Goal: Task Accomplishment & Management: Manage account settings

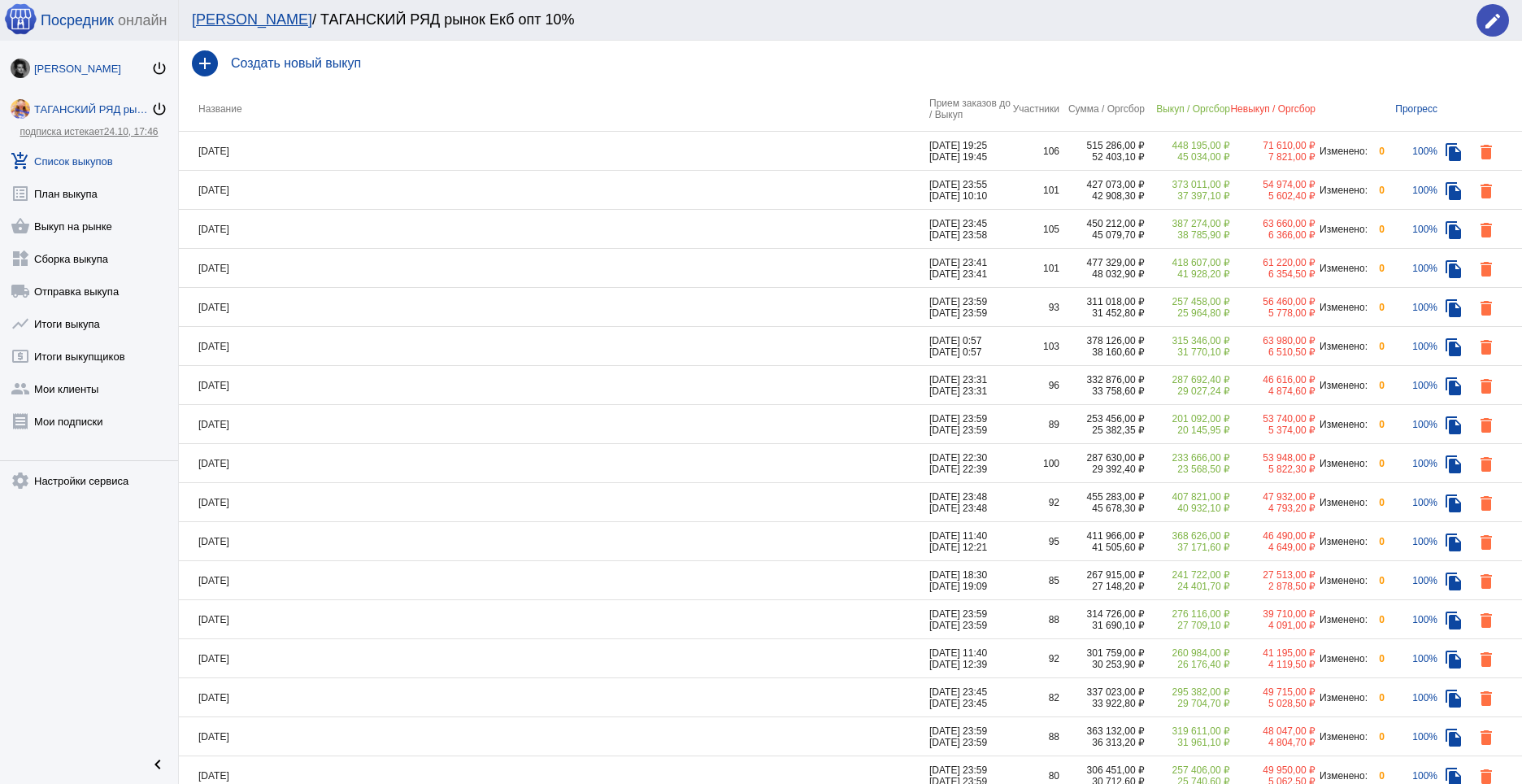
click at [76, 69] on div "[PERSON_NAME]" at bounding box center [92, 69] width 117 height 13
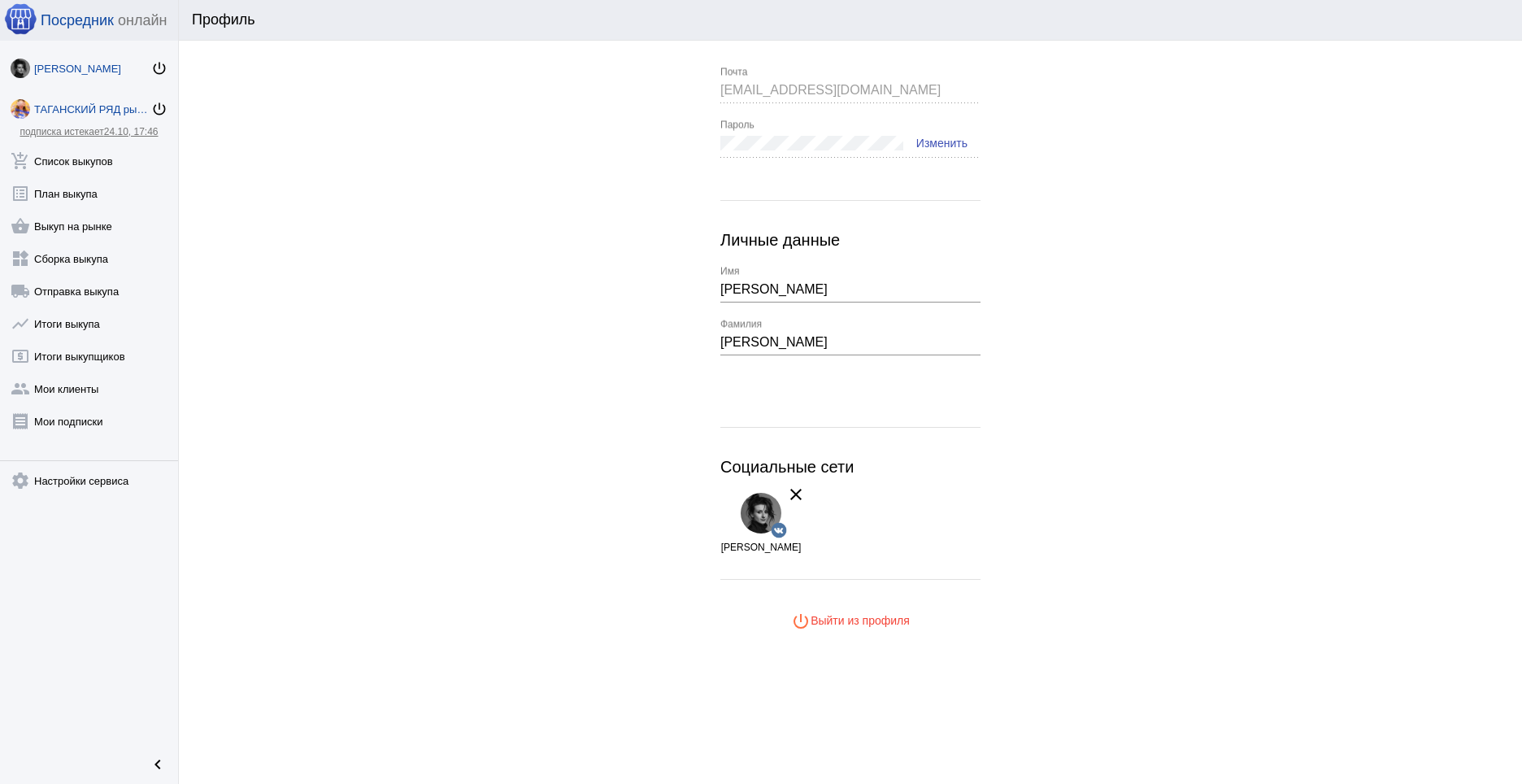
click at [74, 105] on div "ТАГАНСКИЙ РЯД рынок Екб опт 10%" at bounding box center [92, 109] width 117 height 13
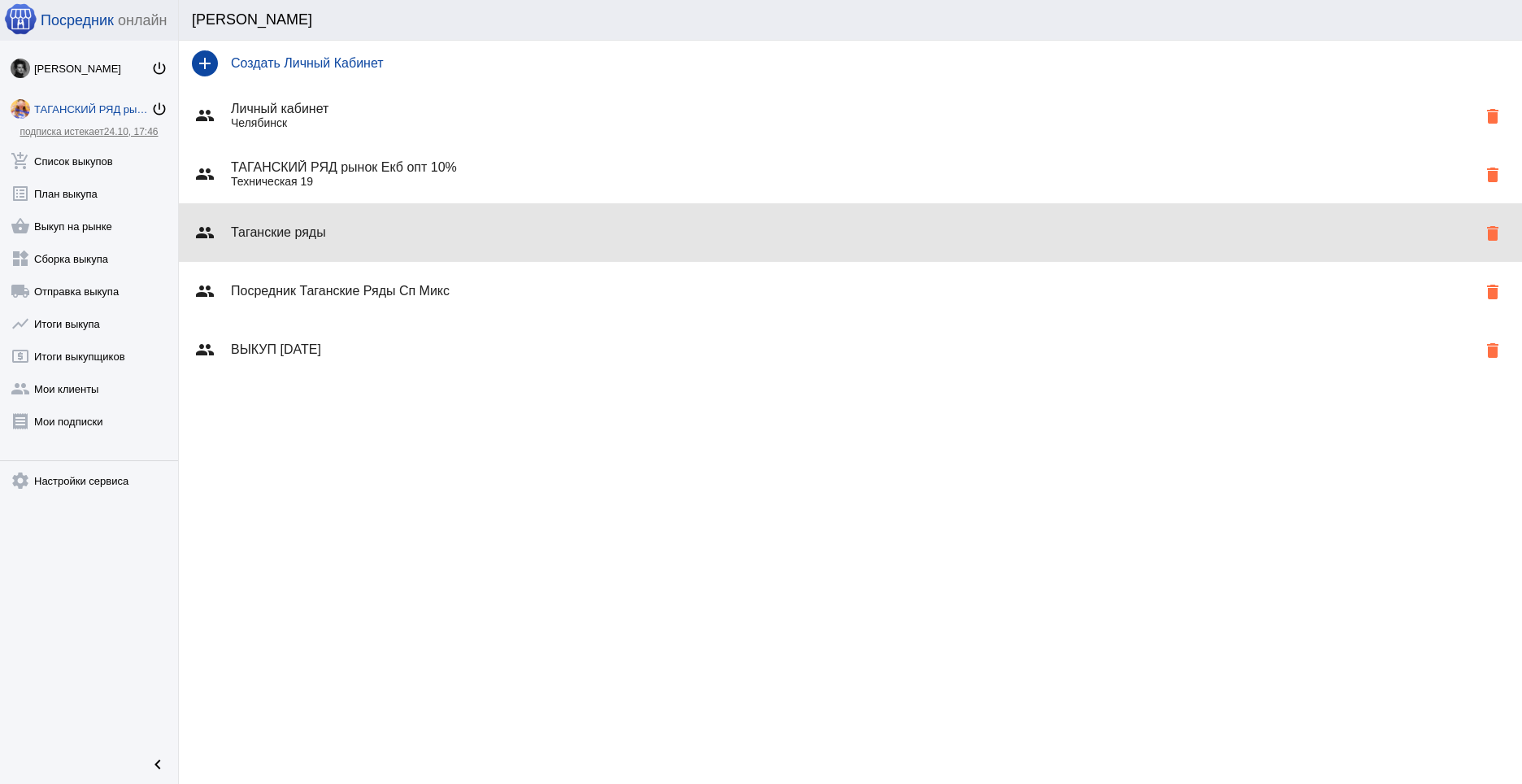
click at [365, 242] on div "group Таганские ряды delete" at bounding box center [850, 233] width 1343 height 59
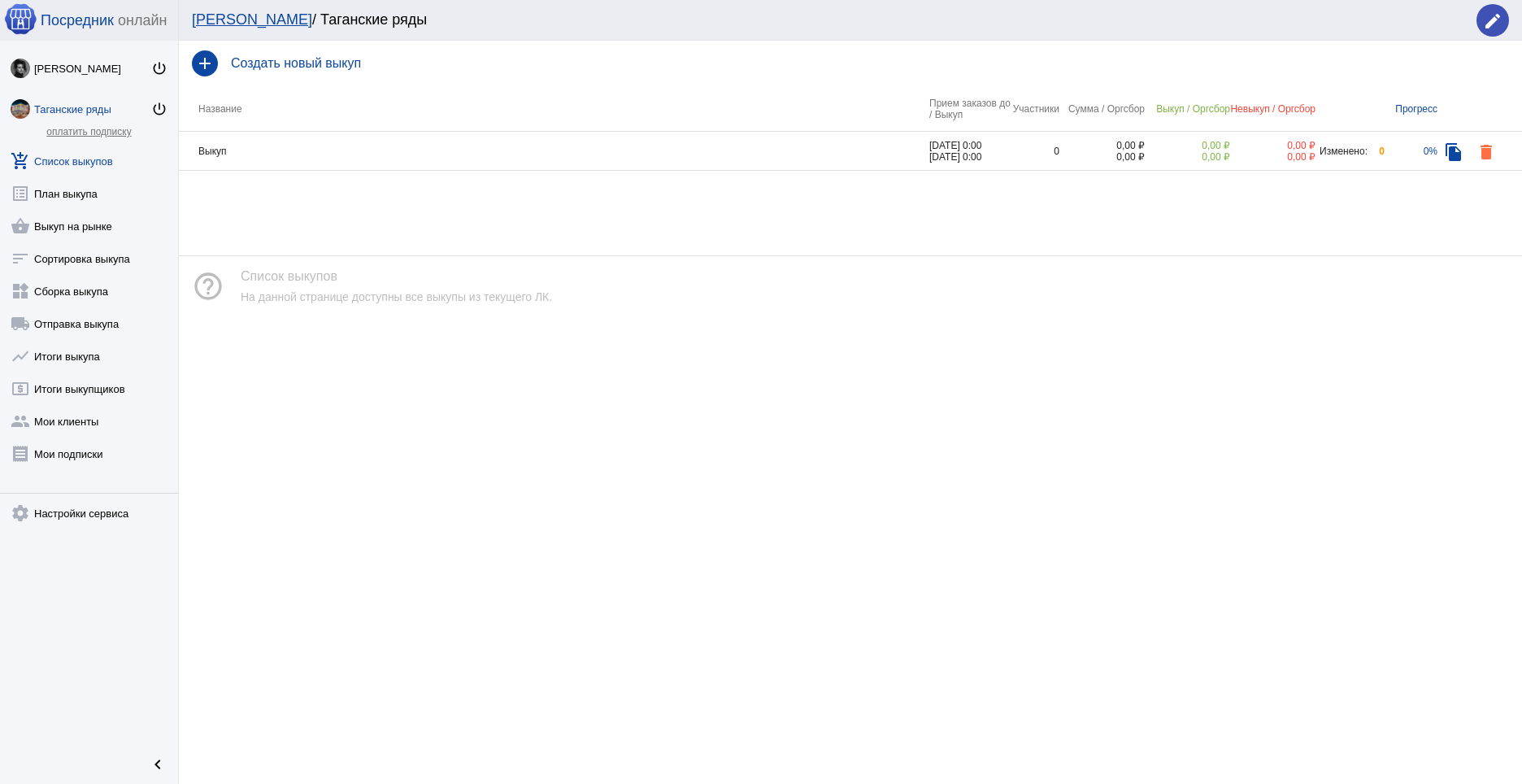
click at [409, 163] on td "Выкуп" at bounding box center [554, 151] width 751 height 39
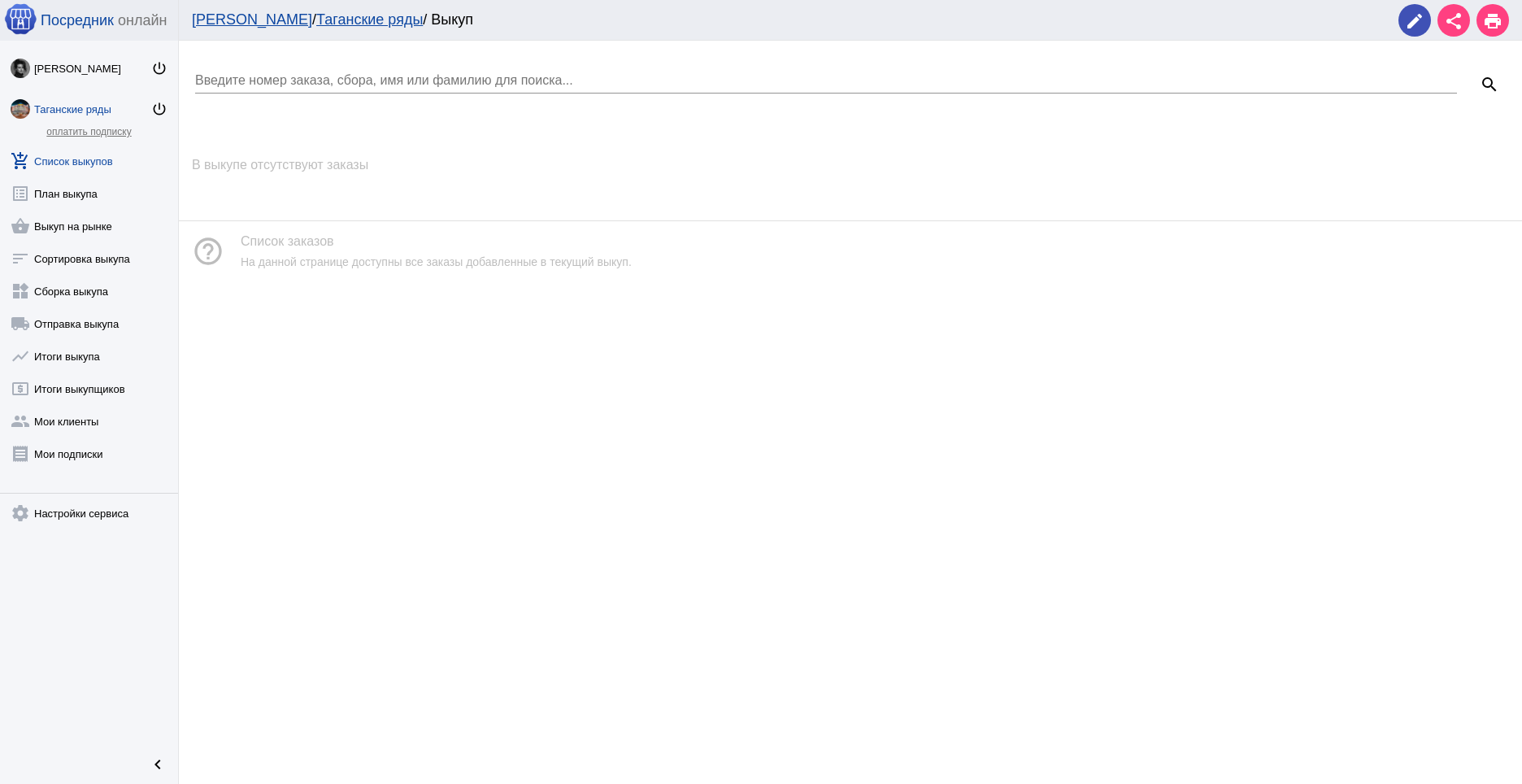
click at [85, 106] on div "Таганские ряды" at bounding box center [92, 109] width 117 height 13
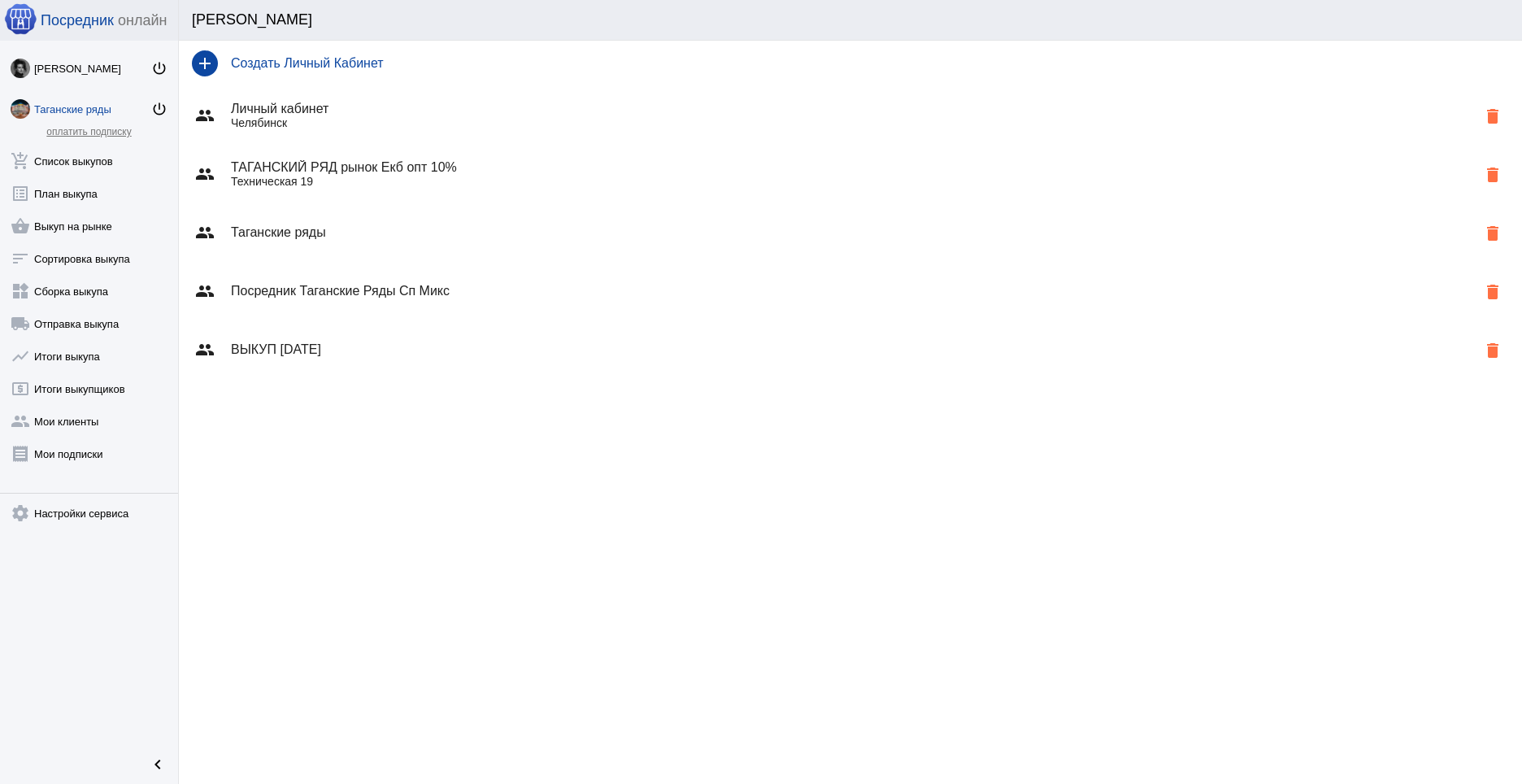
click at [511, 293] on h4 "Посредник Таганские Ряды Сп Микс" at bounding box center [854, 290] width 1246 height 14
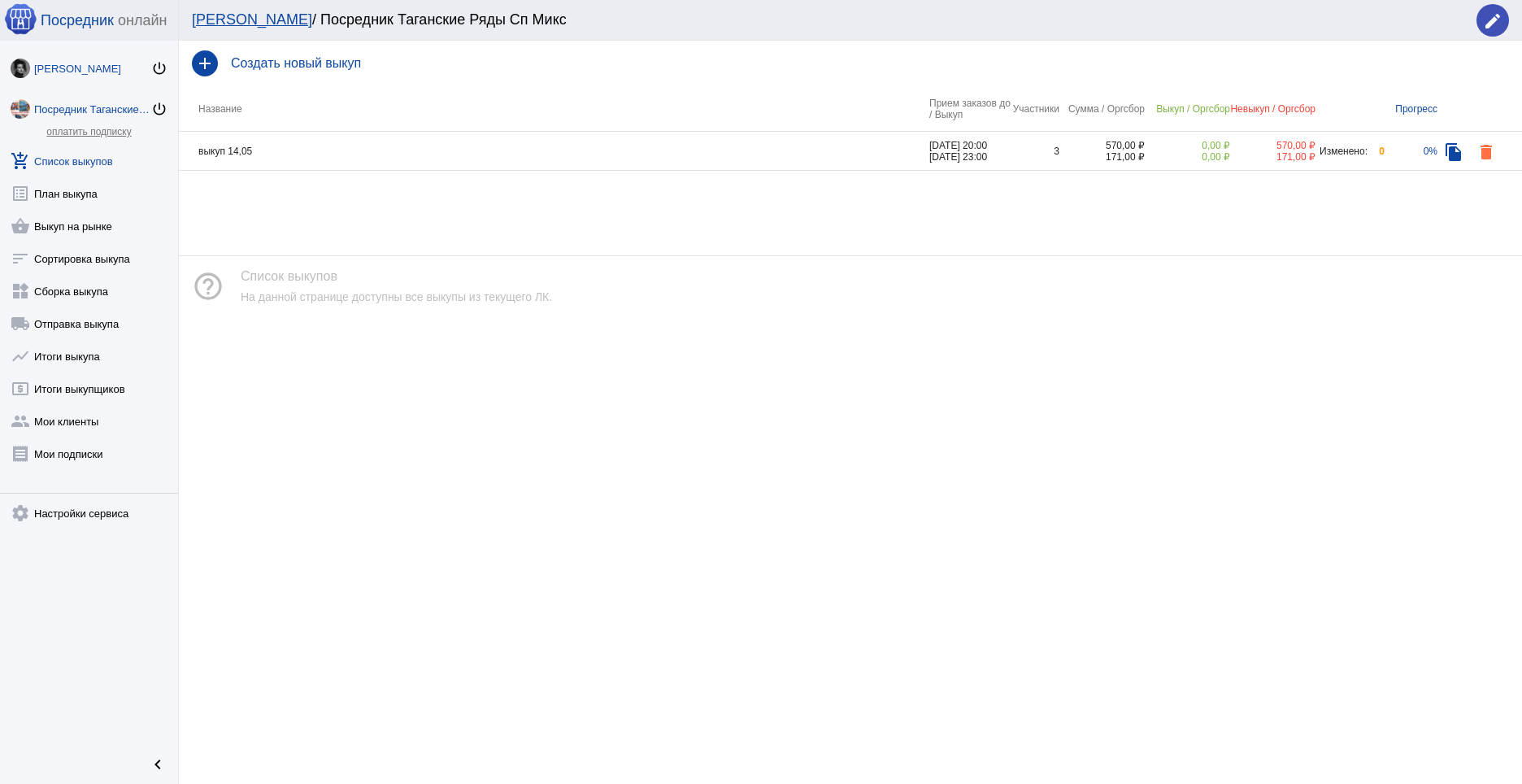
click at [88, 72] on div "[PERSON_NAME]" at bounding box center [92, 69] width 117 height 13
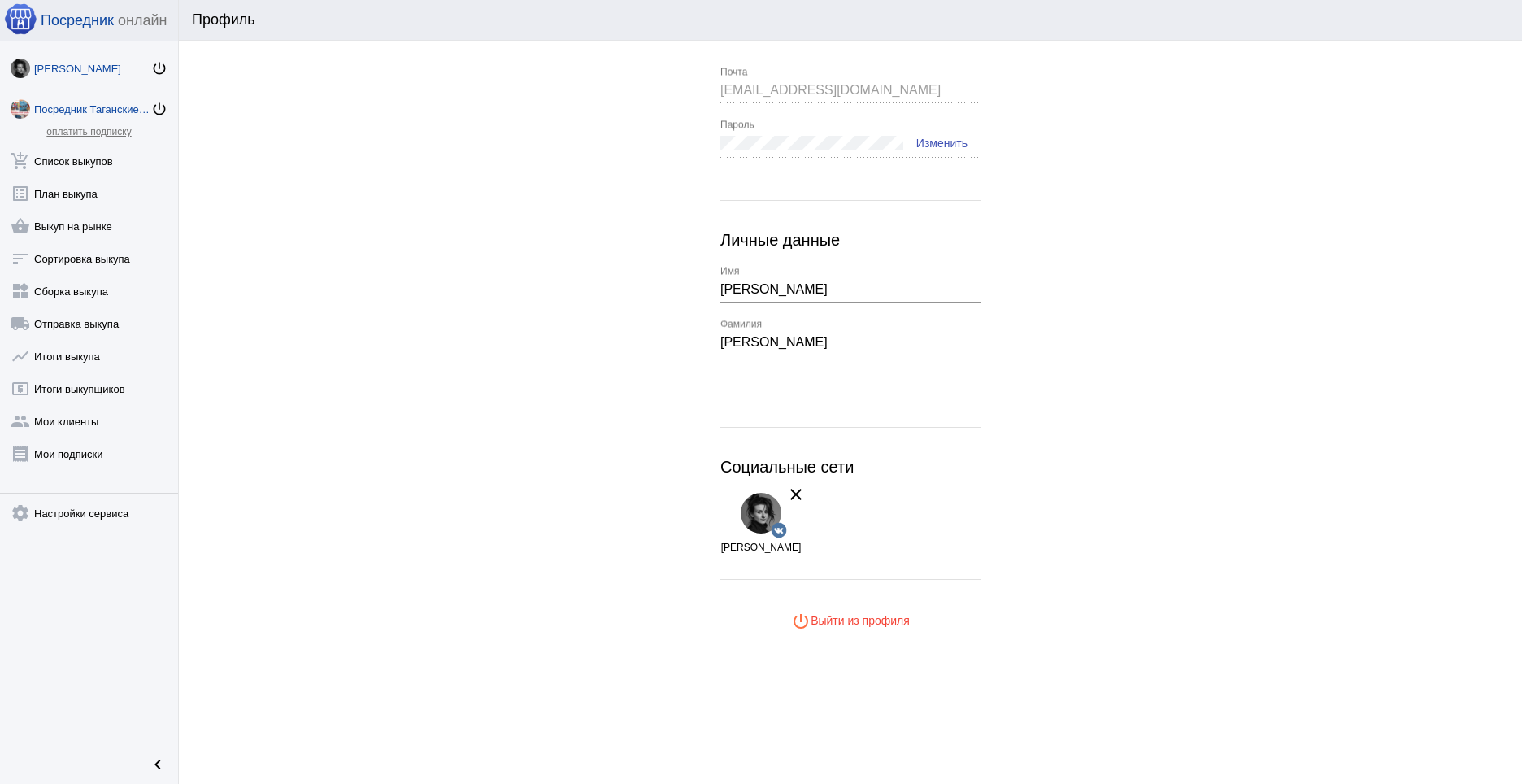
click at [88, 103] on div "Посредник Таганские Ряды Сп Микс" at bounding box center [92, 109] width 117 height 13
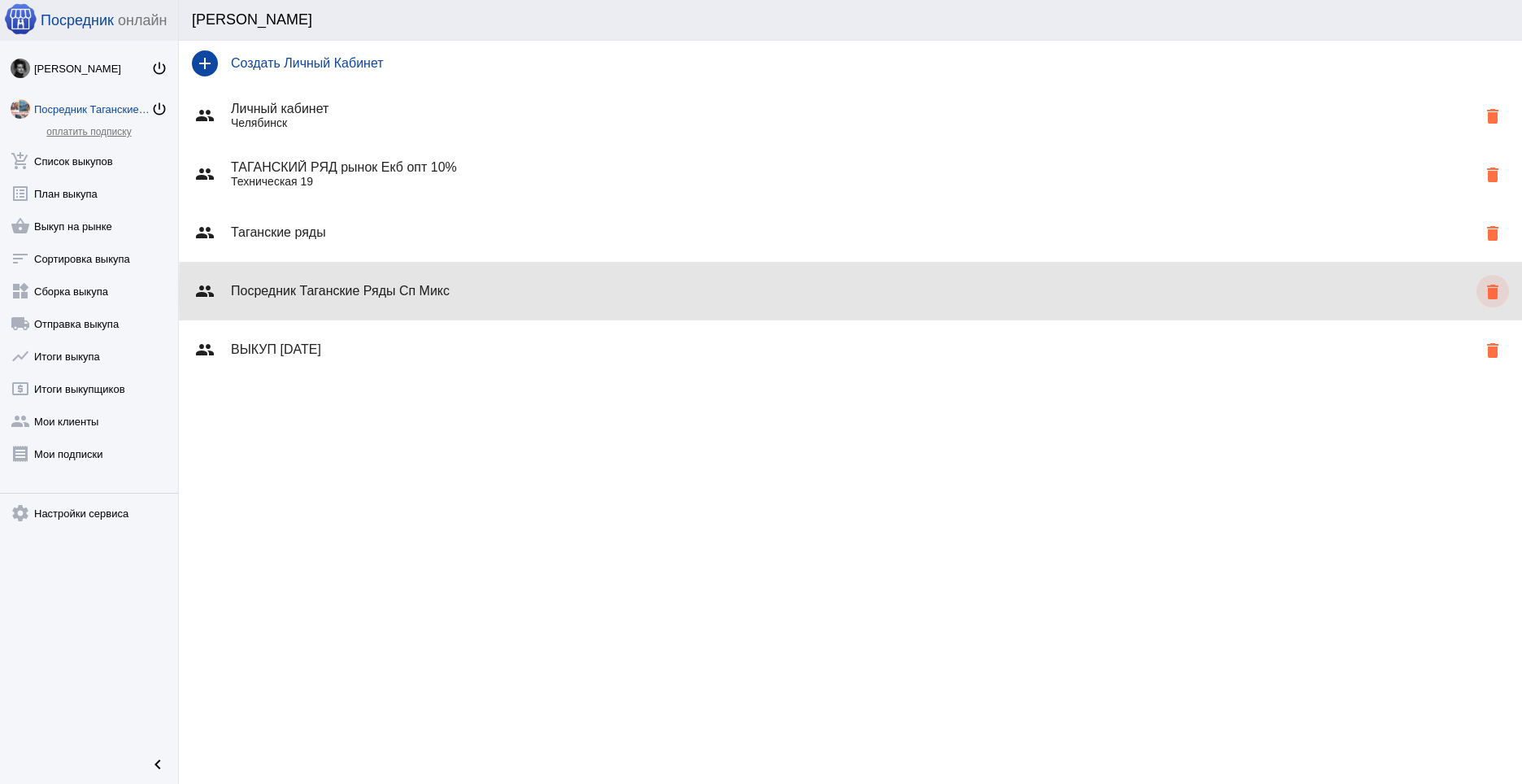
click at [1488, 293] on mat-icon "delete" at bounding box center [1493, 291] width 19 height 19
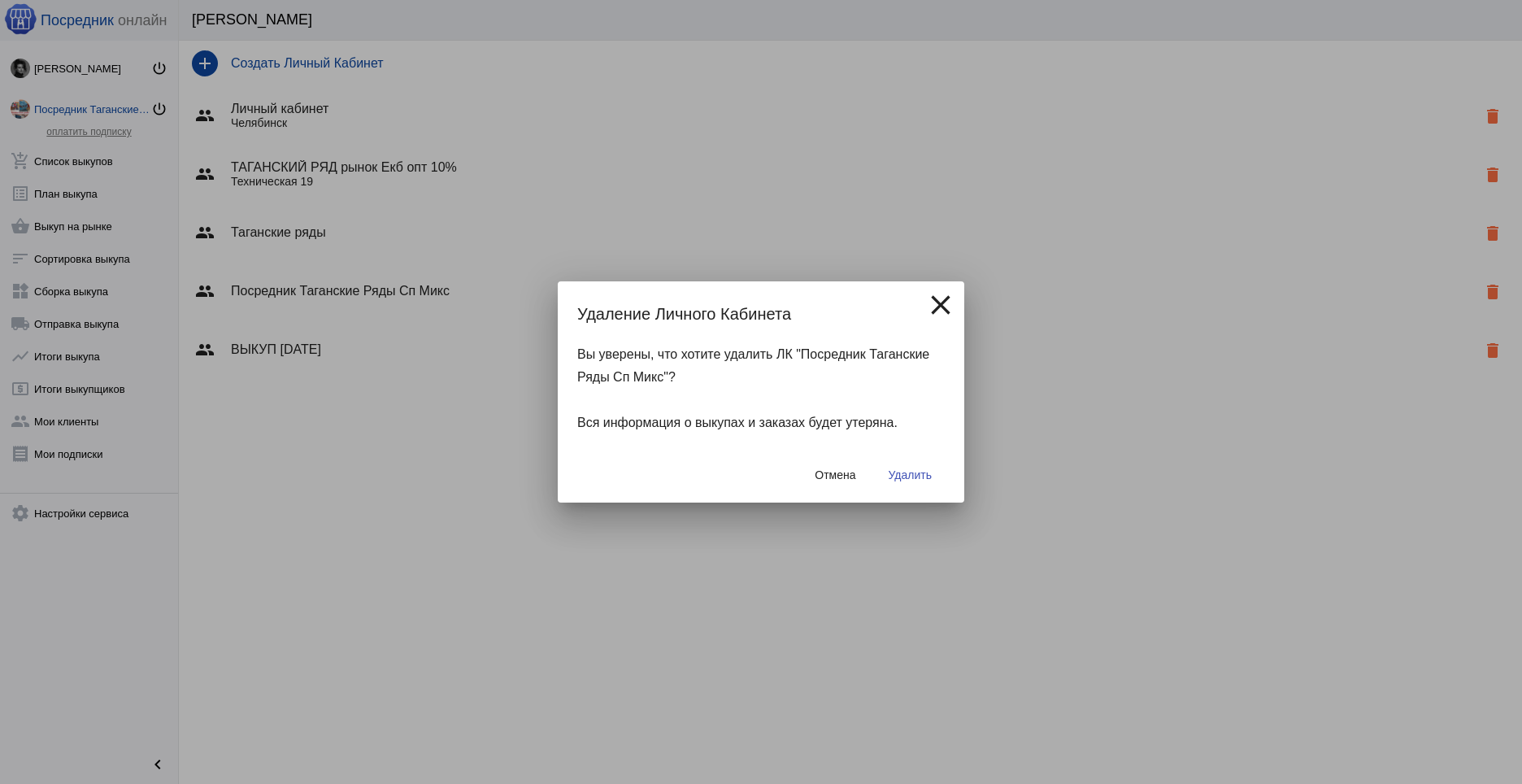
click at [913, 468] on span "Удалить" at bounding box center [910, 474] width 43 height 13
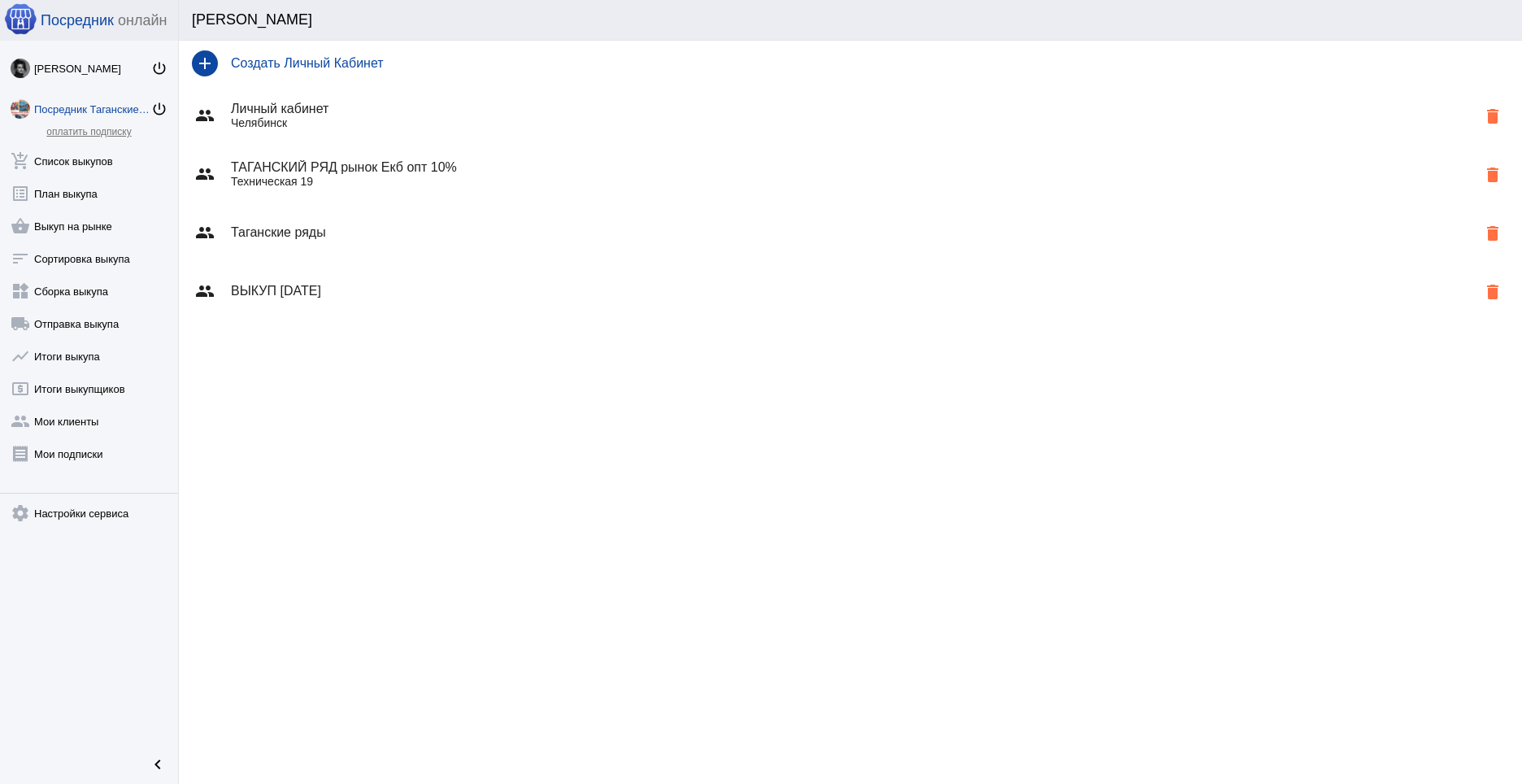
click at [369, 289] on h4 "ВЫКУП [DATE]" at bounding box center [854, 290] width 1246 height 14
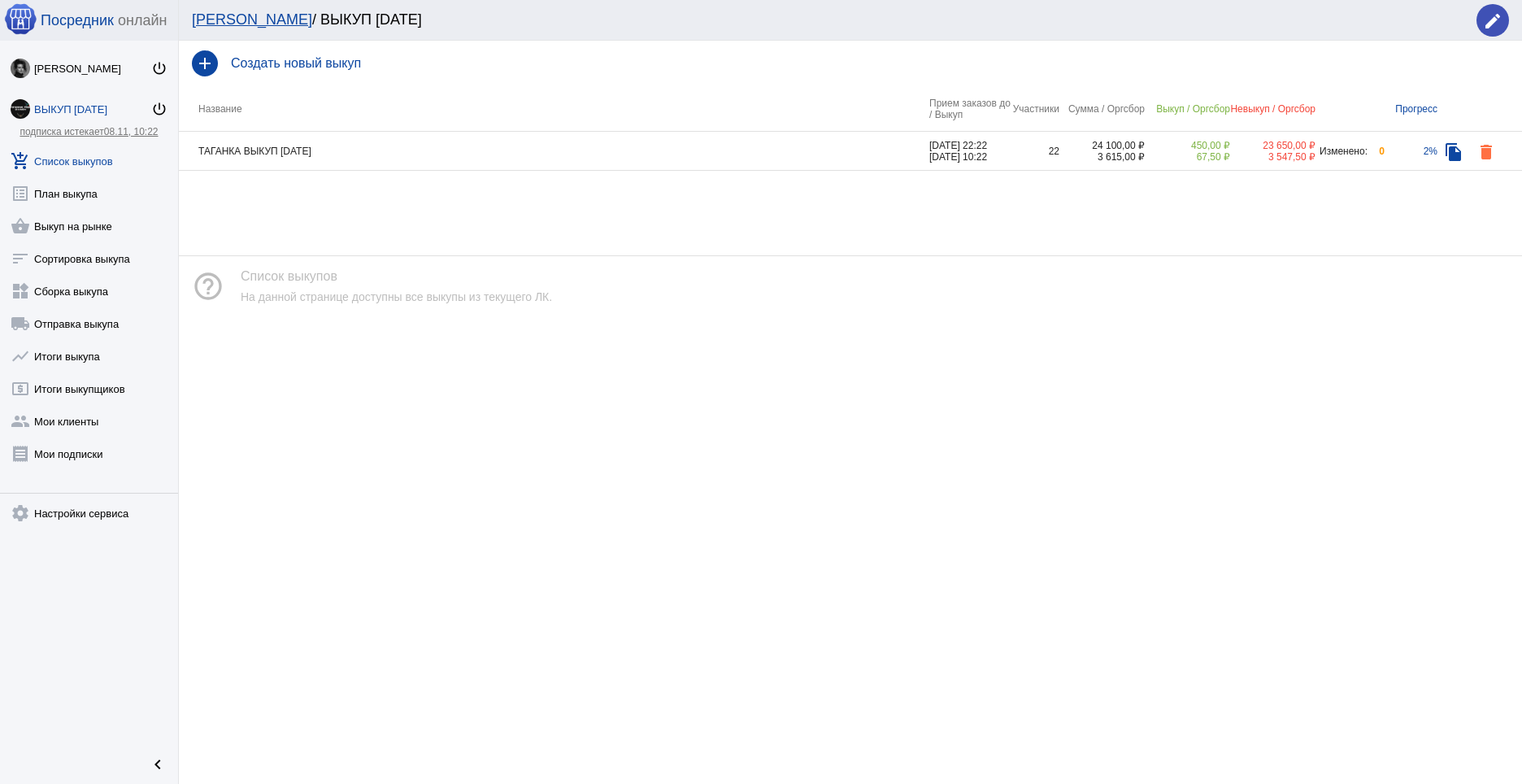
click at [86, 99] on link "ВЫКУП [DATE] power_settings_new" at bounding box center [89, 106] width 178 height 33
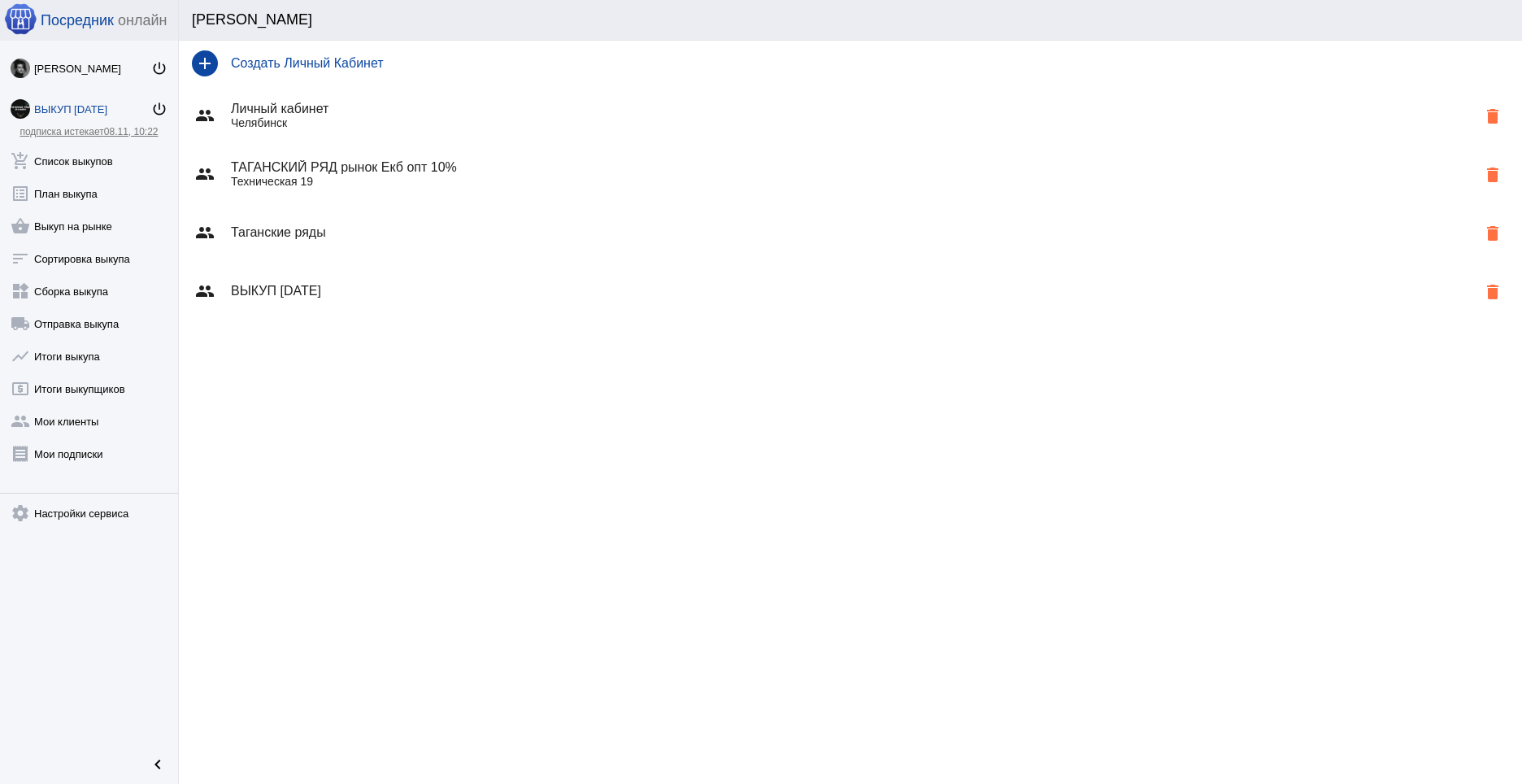
click at [374, 219] on div "group Таганские ряды delete" at bounding box center [850, 233] width 1343 height 59
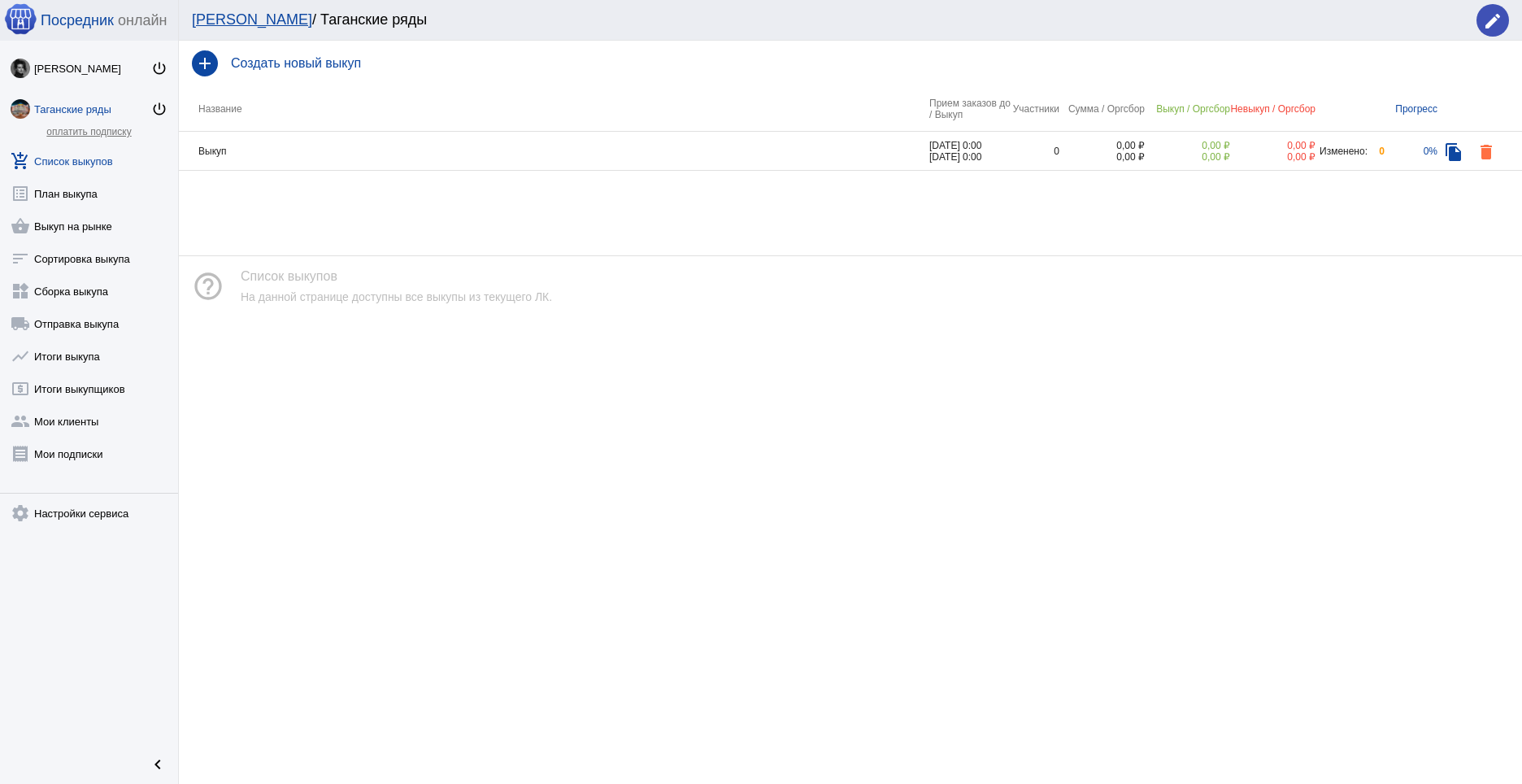
click at [860, 149] on td "Выкуп" at bounding box center [554, 151] width 751 height 39
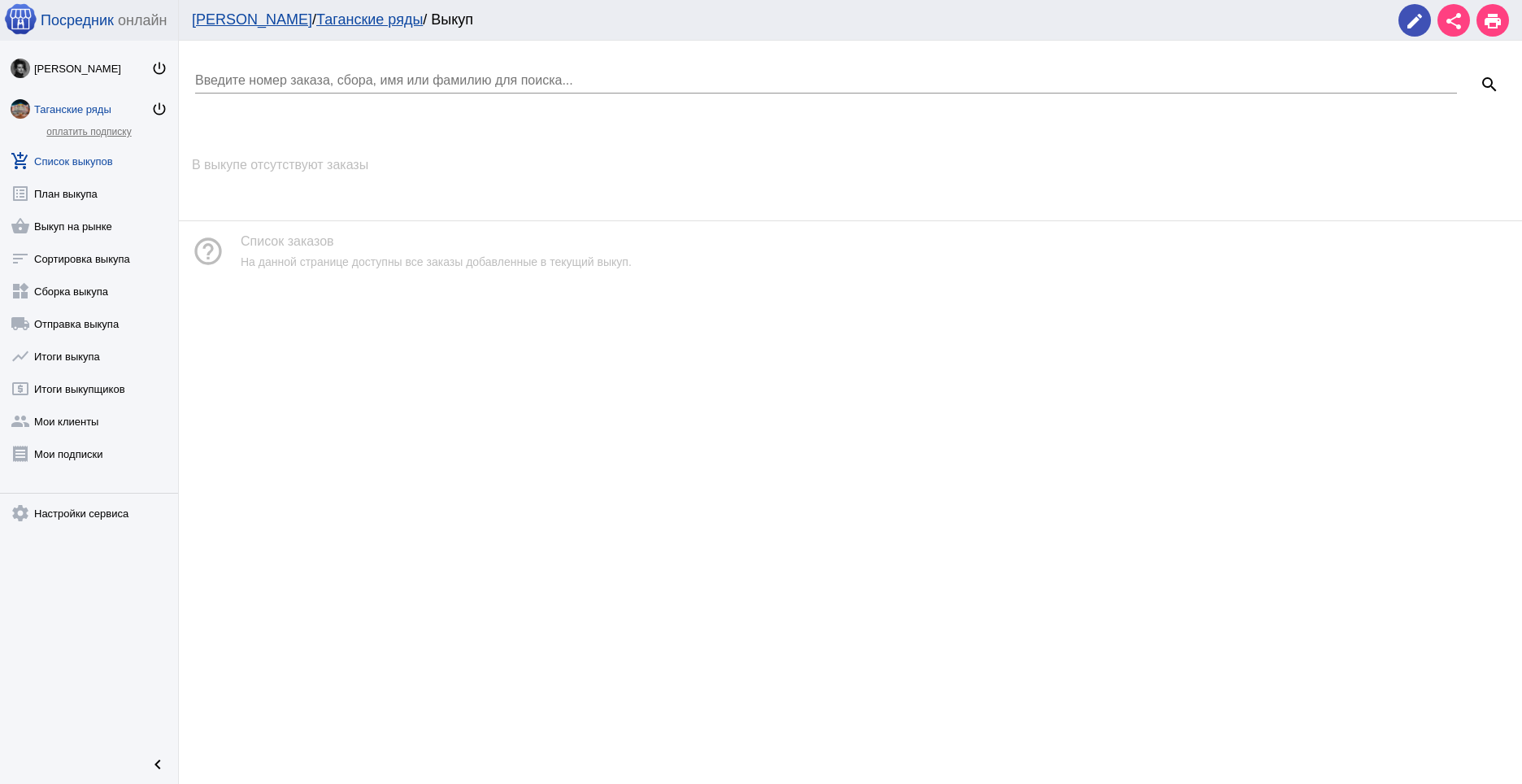
click at [71, 111] on div "Таганские ряды" at bounding box center [92, 109] width 117 height 13
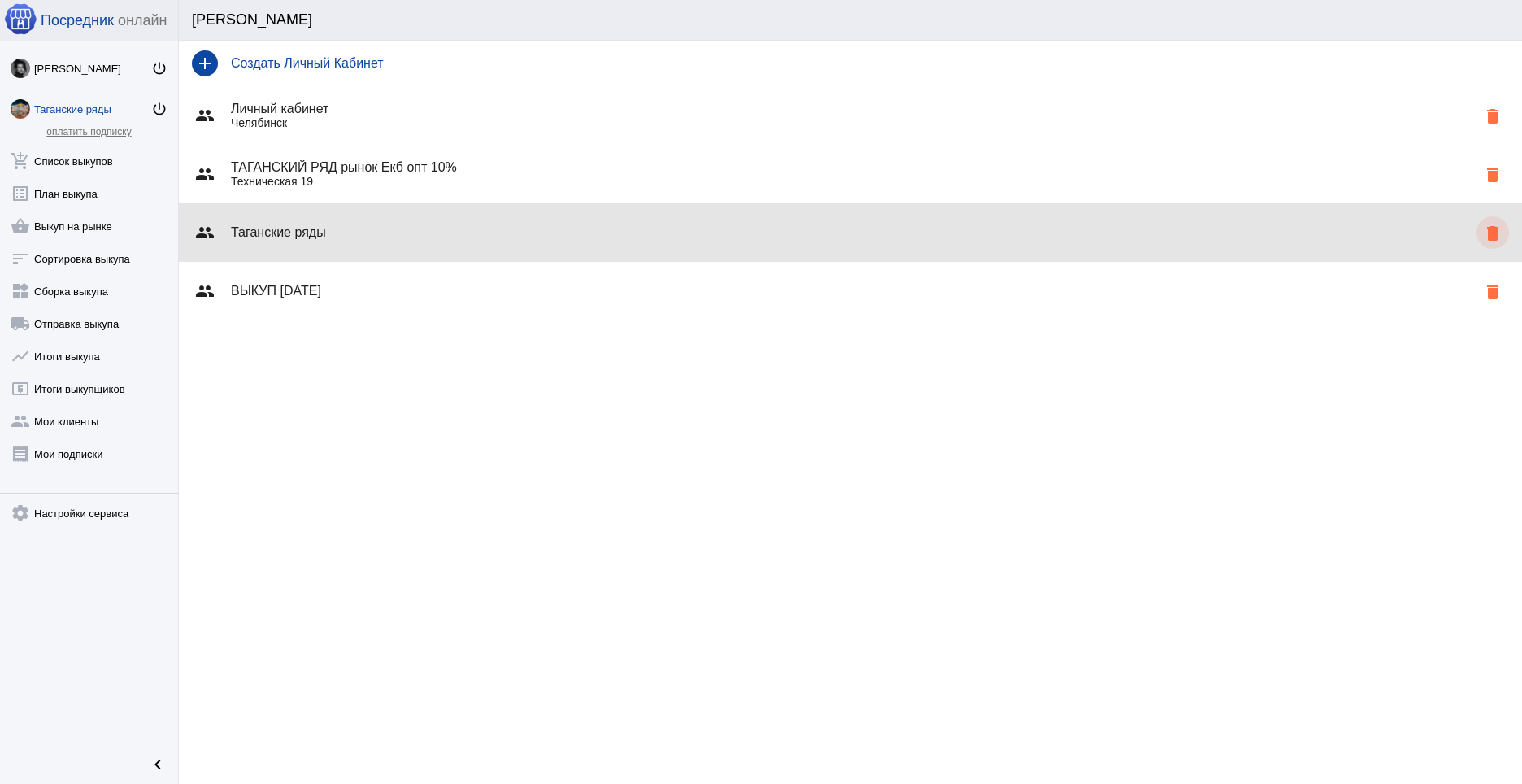
click at [1492, 227] on mat-icon "delete" at bounding box center [1493, 233] width 19 height 19
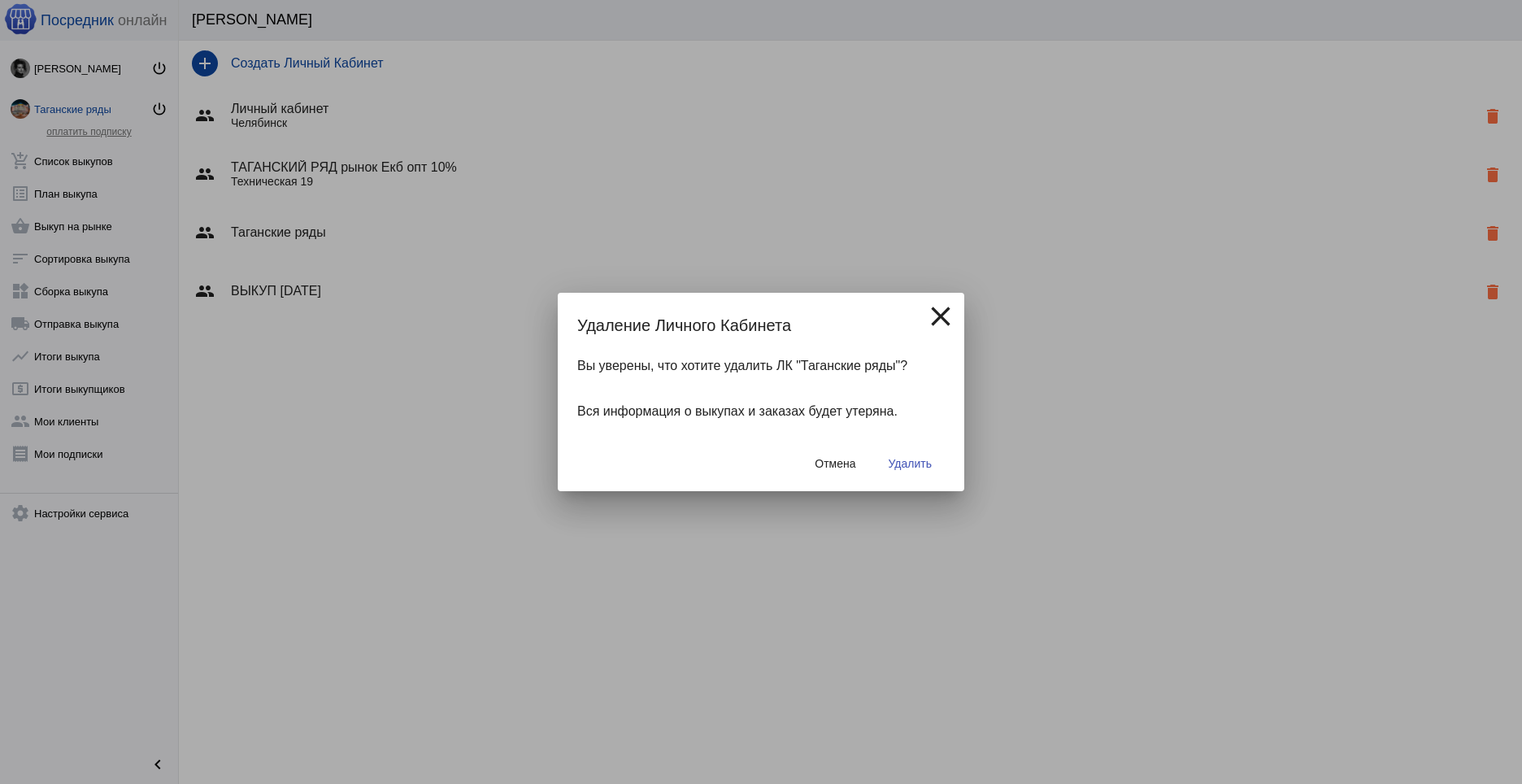
click at [908, 457] on span "Удалить" at bounding box center [910, 463] width 43 height 13
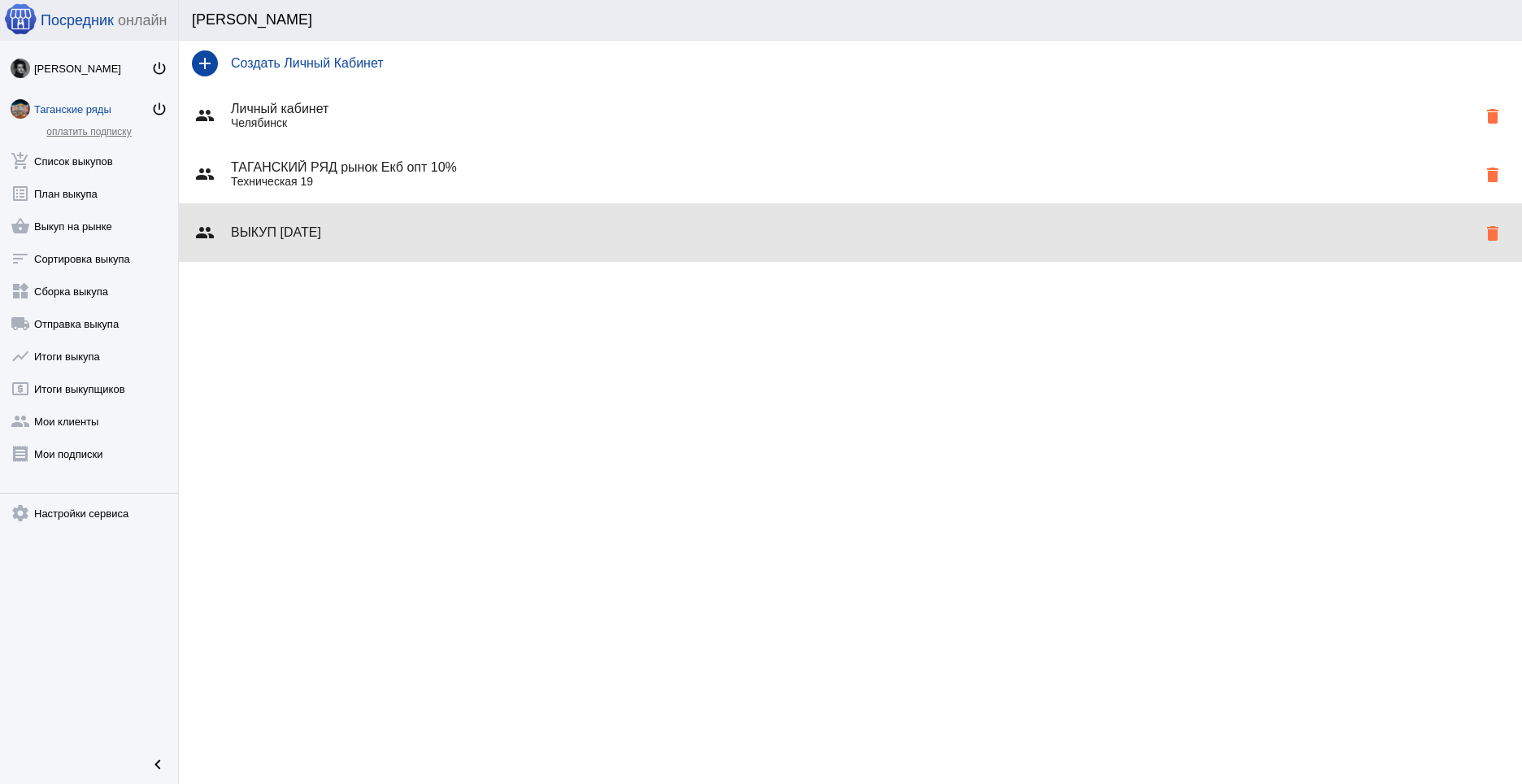
click at [427, 238] on h4 "ВЫКУП [DATE]" at bounding box center [854, 232] width 1246 height 14
